Goal: Task Accomplishment & Management: Use online tool/utility

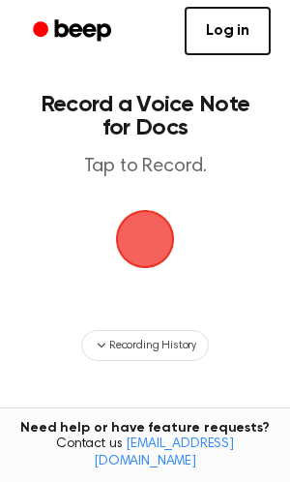
click at [134, 247] on span "button" at bounding box center [145, 239] width 59 height 59
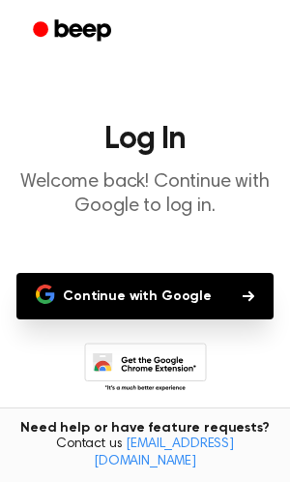
click at [148, 299] on button "Continue with Google" at bounding box center [144, 296] width 257 height 46
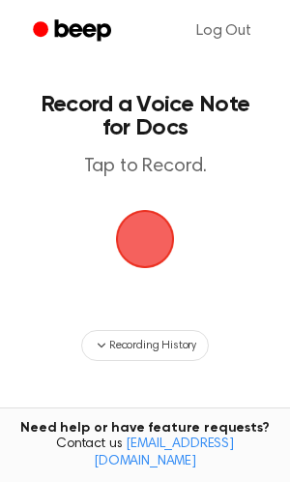
click at [154, 221] on span "button" at bounding box center [145, 239] width 54 height 54
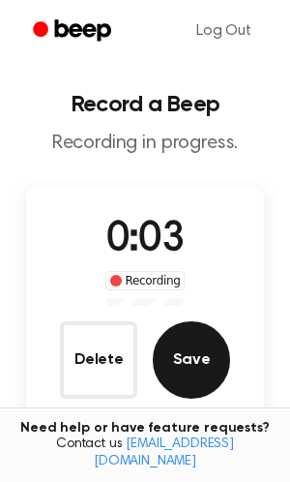
click at [200, 360] on button "Save" at bounding box center [191, 359] width 77 height 77
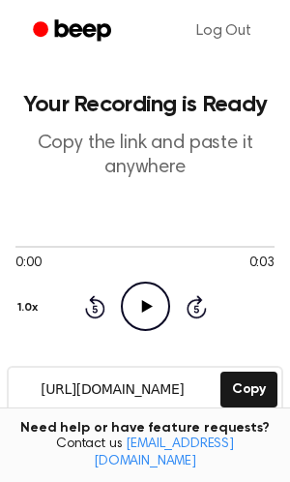
click at [139, 291] on icon "Play Audio" at bounding box center [145, 305] width 49 height 49
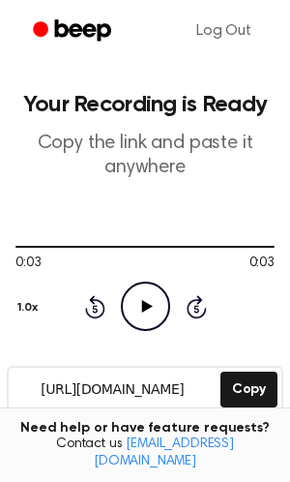
click at [139, 318] on icon "Play Audio" at bounding box center [145, 305] width 49 height 49
click at [95, 306] on icon at bounding box center [94, 309] width 5 height 8
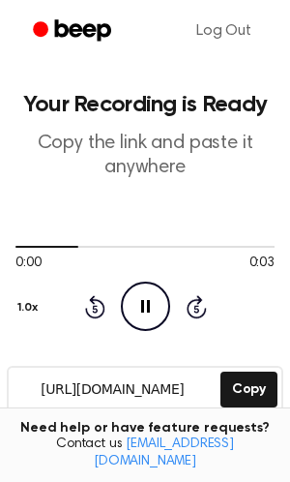
click at [95, 306] on icon at bounding box center [94, 309] width 5 height 8
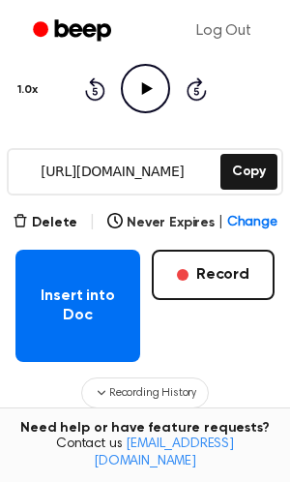
scroll to position [220, 0]
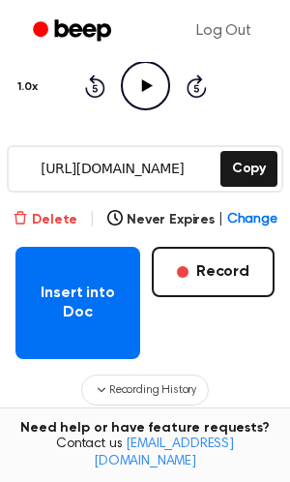
click at [38, 210] on button "Delete" at bounding box center [45, 220] width 65 height 20
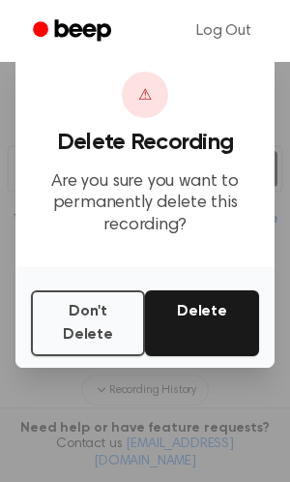
click at [206, 329] on button "Delete" at bounding box center [202, 323] width 114 height 66
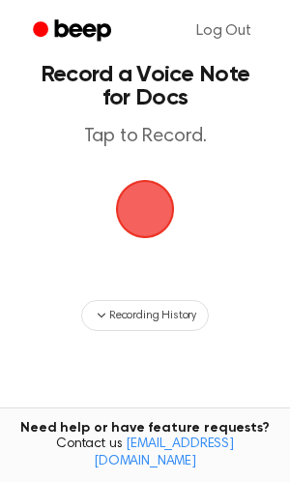
scroll to position [17, 0]
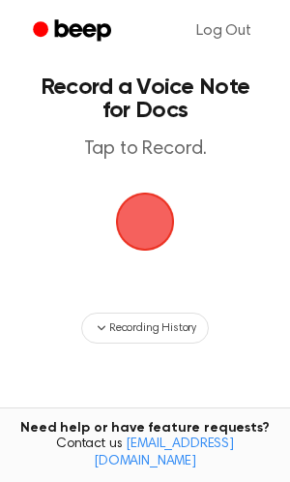
click at [145, 244] on span "button" at bounding box center [145, 221] width 54 height 54
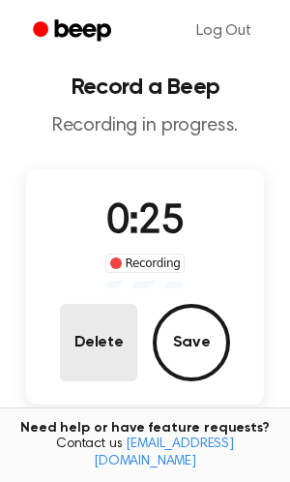
click at [99, 332] on button "Delete" at bounding box center [98, 342] width 77 height 77
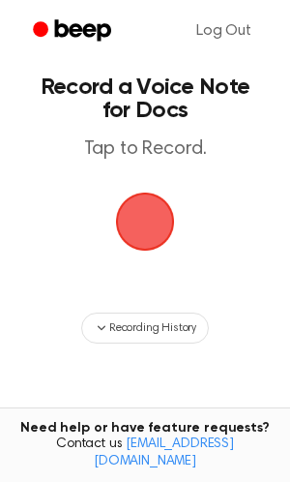
click at [144, 214] on span "button" at bounding box center [145, 221] width 54 height 54
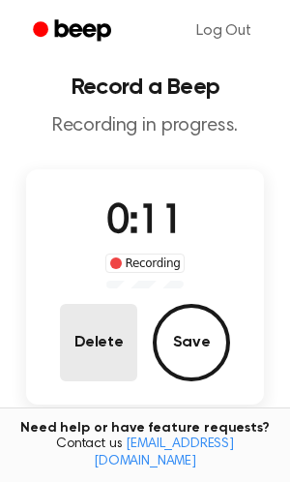
click at [99, 325] on button "Delete" at bounding box center [98, 342] width 77 height 77
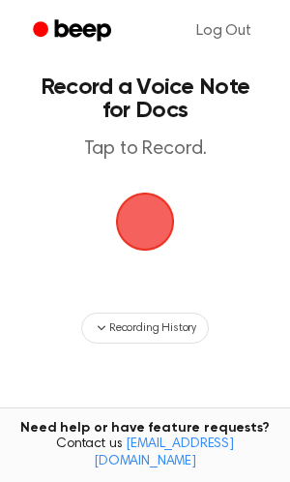
click at [176, 213] on span "button" at bounding box center [145, 222] width 70 height 70
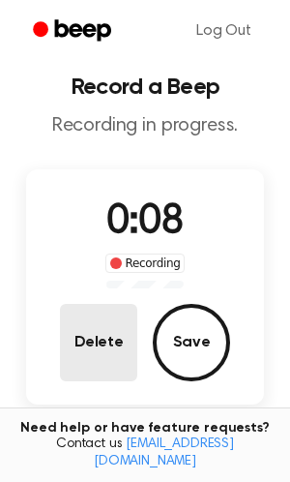
click at [107, 326] on button "Delete" at bounding box center [98, 342] width 77 height 77
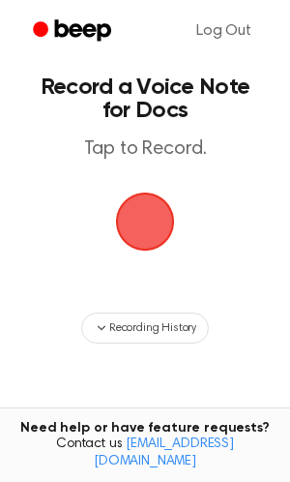
click at [147, 210] on span "button" at bounding box center [145, 221] width 54 height 54
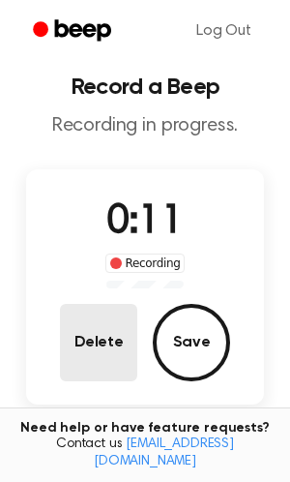
click at [106, 353] on button "Delete" at bounding box center [98, 342] width 77 height 77
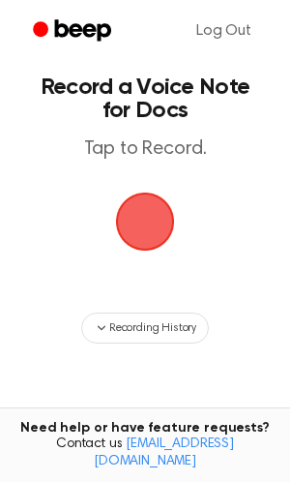
click at [153, 213] on span "button" at bounding box center [145, 221] width 54 height 54
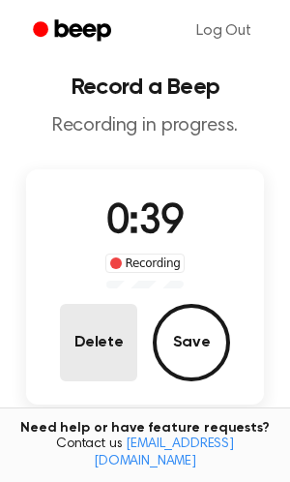
click at [118, 344] on button "Delete" at bounding box center [98, 342] width 77 height 77
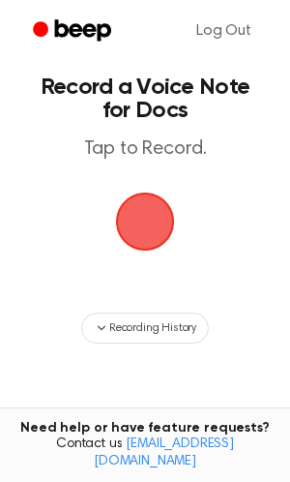
click at [151, 239] on span "button" at bounding box center [145, 222] width 66 height 66
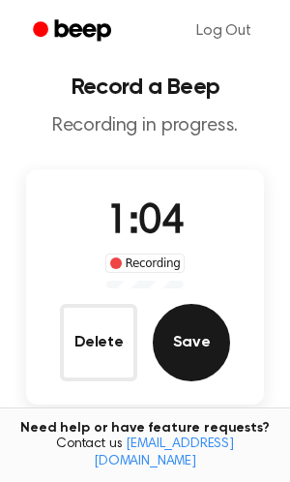
click at [190, 330] on button "Save" at bounding box center [191, 342] width 77 height 77
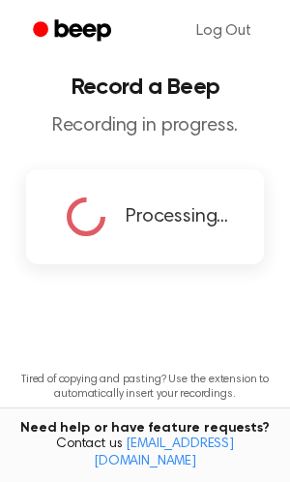
click at [191, 245] on div "Processing..." at bounding box center [145, 216] width 238 height 95
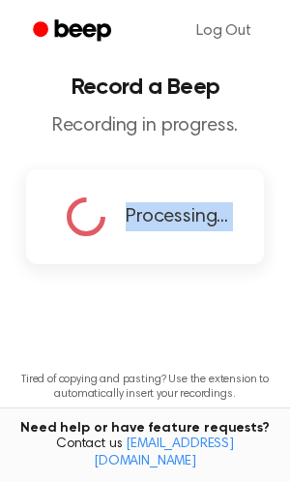
click at [191, 245] on div "Processing..." at bounding box center [145, 216] width 238 height 95
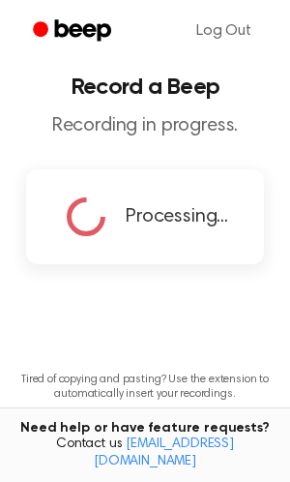
click at [133, 208] on span "Processing..." at bounding box center [177, 216] width 103 height 29
click at [130, 208] on span "Processing..." at bounding box center [177, 216] width 103 height 29
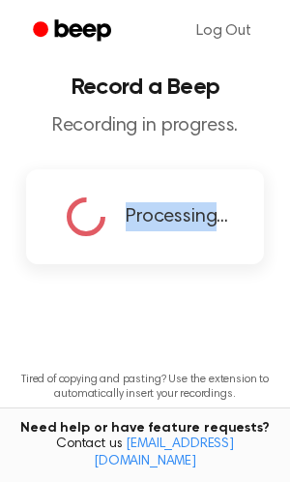
click at [130, 208] on span "Processing..." at bounding box center [177, 216] width 103 height 29
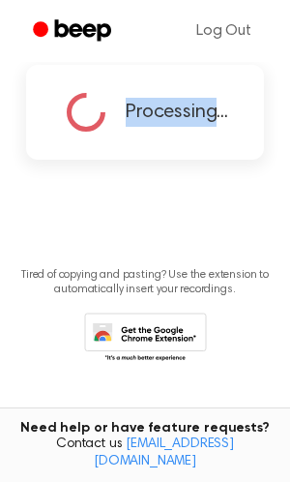
scroll to position [122, 0]
click at [155, 338] on icon at bounding box center [145, 338] width 123 height 53
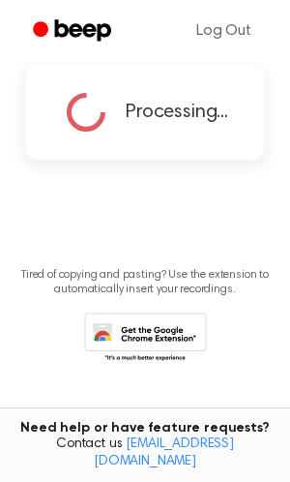
click at [169, 140] on div "Processing..." at bounding box center [145, 112] width 238 height 95
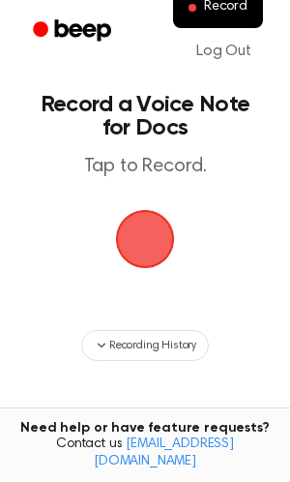
click at [160, 251] on span "button" at bounding box center [145, 239] width 54 height 54
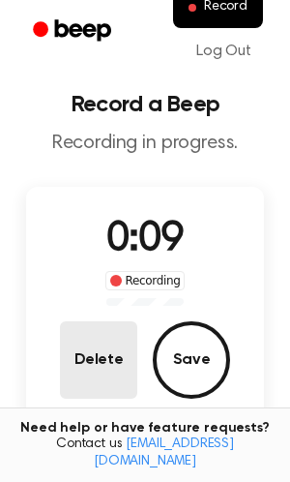
click at [95, 365] on button "Delete" at bounding box center [98, 359] width 77 height 77
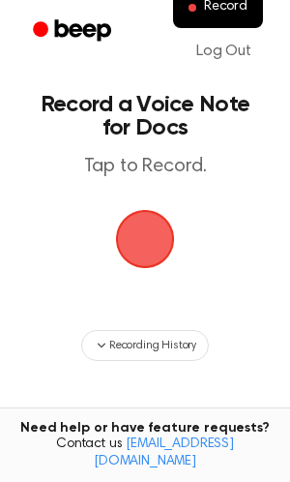
click at [141, 241] on span "button" at bounding box center [145, 239] width 54 height 54
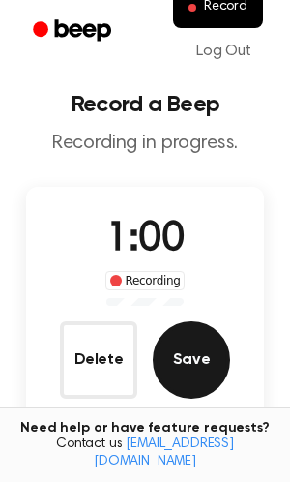
click at [187, 363] on button "Save" at bounding box center [191, 359] width 77 height 77
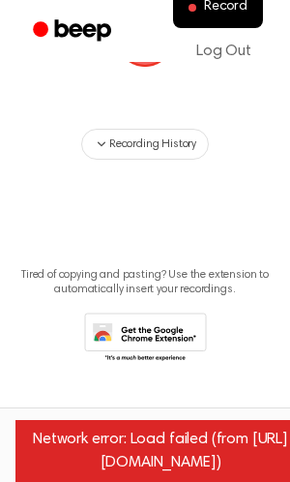
scroll to position [190, 0]
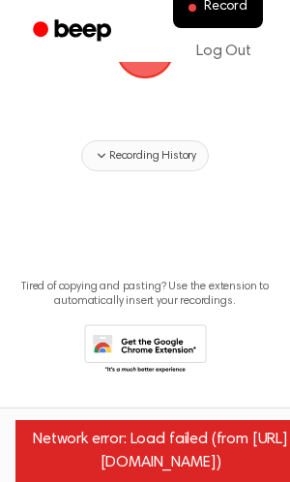
click at [166, 161] on span "Recording History" at bounding box center [152, 155] width 87 height 17
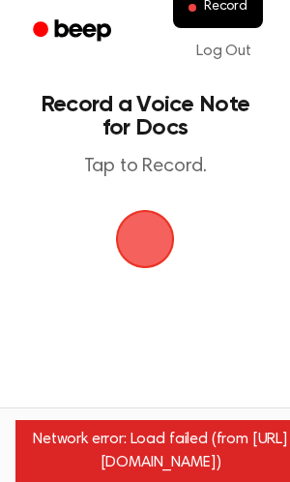
scroll to position [0, 0]
click at [153, 255] on span "button" at bounding box center [145, 239] width 59 height 59
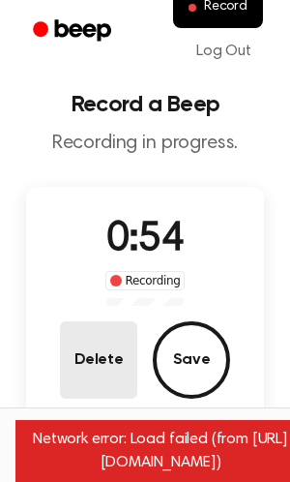
click at [104, 372] on button "Delete" at bounding box center [98, 359] width 77 height 77
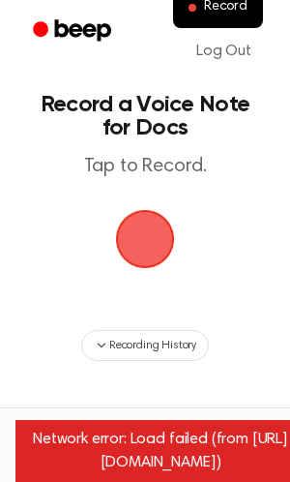
click at [134, 232] on span "button" at bounding box center [145, 239] width 59 height 59
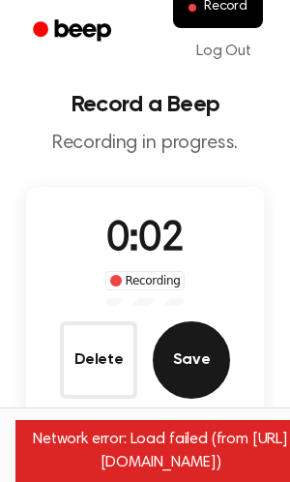
click at [187, 361] on button "Save" at bounding box center [191, 359] width 77 height 77
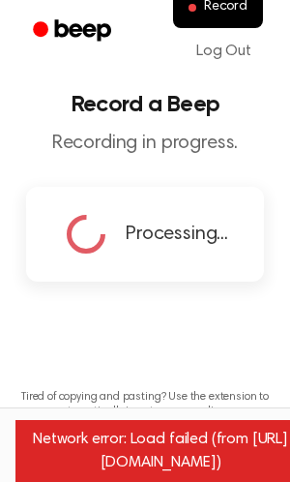
click at [86, 318] on main "Record a Beep Recording in progress. Processing... Tired of copying and pasting…" at bounding box center [145, 271] width 290 height 542
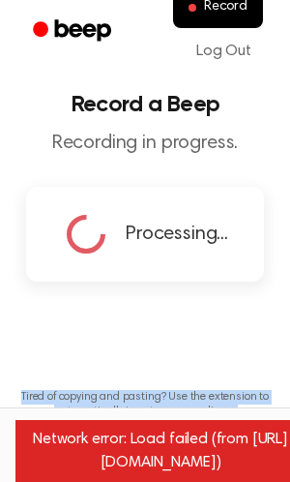
click at [86, 318] on main "Record a Beep Recording in progress. Processing... Tired of copying and pasting…" at bounding box center [145, 271] width 290 height 542
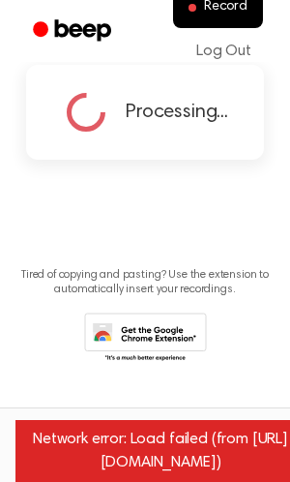
scroll to position [122, 0]
